Goal: Transaction & Acquisition: Purchase product/service

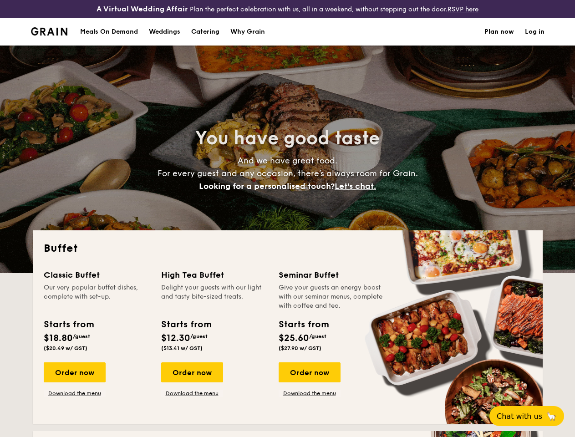
select select
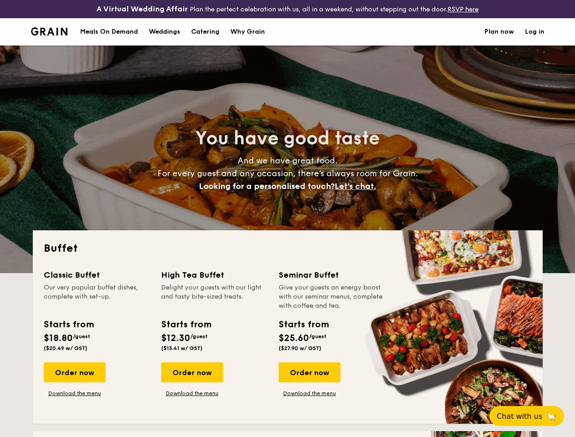
click at [287, 219] on div "You have good taste And we have great food. For every guest and any occasion, t…" at bounding box center [288, 160] width 510 height 228
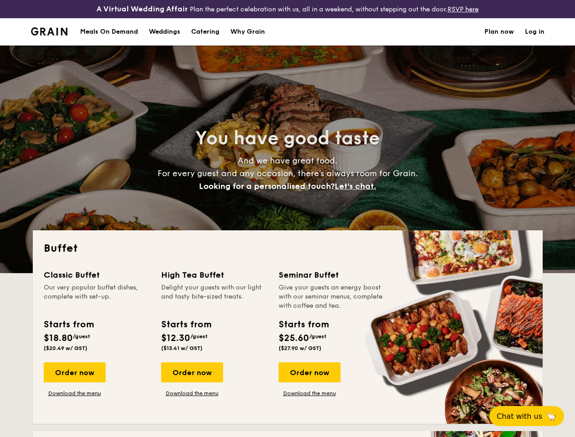
click at [535, 40] on link "Log in" at bounding box center [535, 31] width 20 height 27
click at [358, 191] on span "Let's chat." at bounding box center [355, 186] width 41 height 10
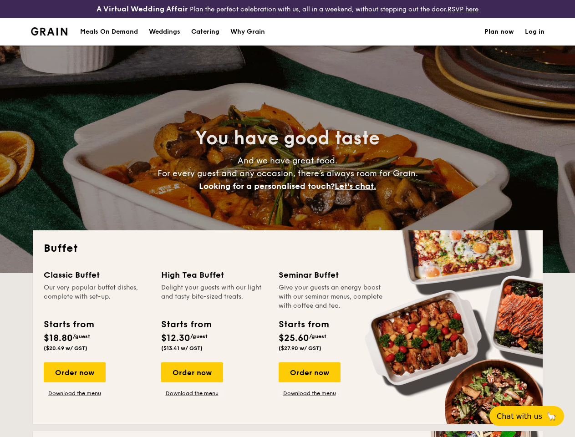
click at [74, 380] on div "Order now" at bounding box center [75, 373] width 62 height 20
click at [192, 380] on div "Order now" at bounding box center [192, 373] width 62 height 20
click at [309, 380] on div "Order now" at bounding box center [310, 373] width 62 height 20
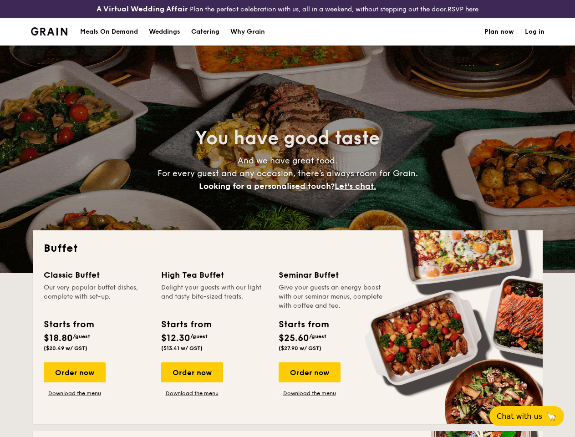
click at [532, 416] on span "Chat with us" at bounding box center [520, 416] width 46 height 9
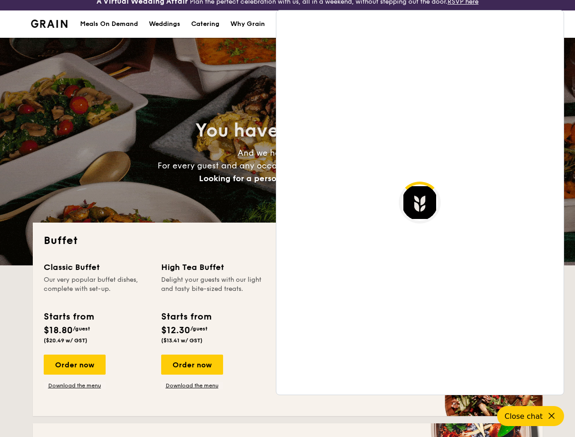
scroll to position [1589, 0]
